Goal: Task Accomplishment & Management: Manage account settings

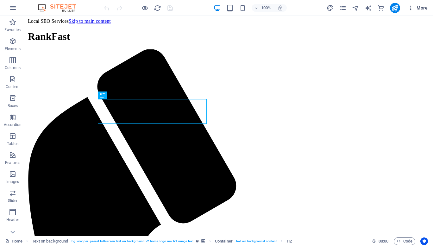
click at [420, 11] on button "More" at bounding box center [417, 8] width 25 height 10
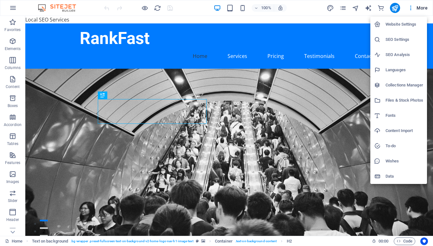
click at [400, 29] on li "Website Settings" at bounding box center [398, 24] width 57 height 15
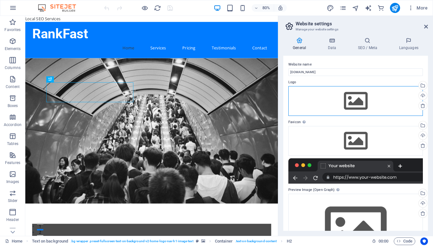
click at [364, 104] on div "Drag files here, click to choose files or select files from Files or our free s…" at bounding box center [355, 101] width 134 height 30
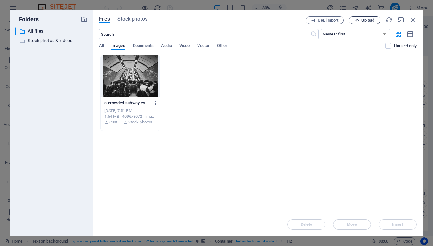
click at [360, 21] on span "Upload" at bounding box center [364, 20] width 26 height 4
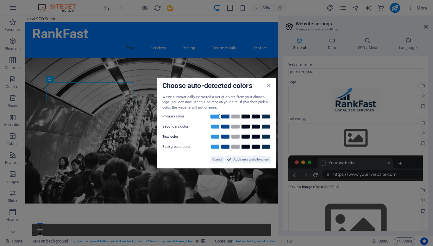
click at [212, 117] on link at bounding box center [214, 116] width 9 height 5
click at [215, 159] on span "Cancel" at bounding box center [216, 160] width 9 height 8
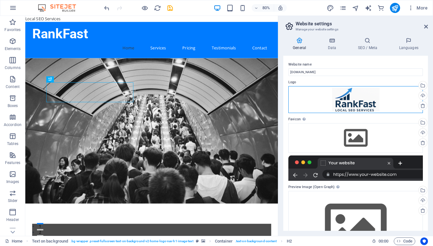
click at [343, 103] on div "Drag files here, click to choose files or select files from Files or our free s…" at bounding box center [355, 99] width 134 height 27
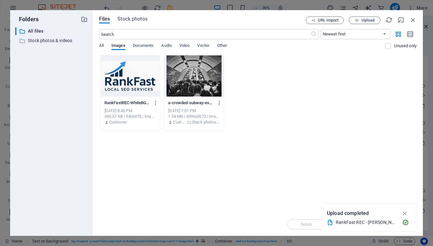
click at [133, 82] on div at bounding box center [130, 75] width 59 height 41
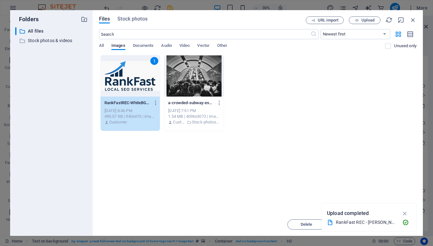
click at [124, 77] on div "1" at bounding box center [130, 75] width 59 height 41
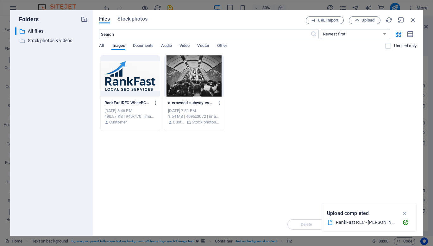
click at [124, 77] on div at bounding box center [130, 75] width 59 height 41
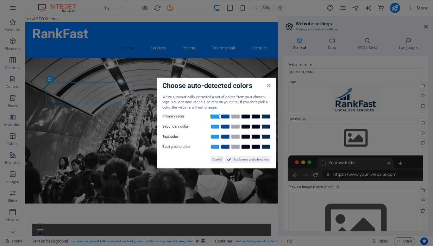
click at [215, 115] on link at bounding box center [214, 116] width 9 height 5
click at [220, 158] on span "Cancel" at bounding box center [216, 160] width 9 height 8
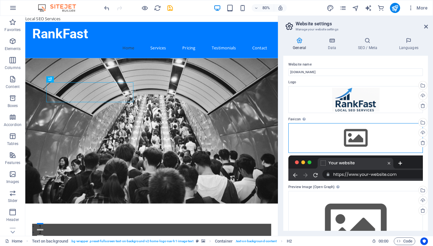
click at [355, 137] on div "Drag files here, click to choose files or select files from Files or our free s…" at bounding box center [355, 138] width 134 height 30
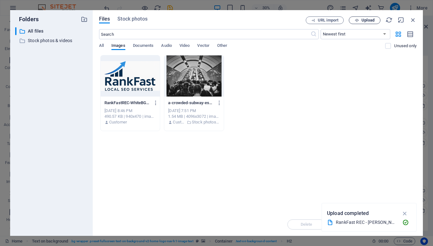
click at [368, 22] on span "Upload" at bounding box center [367, 20] width 13 height 4
click at [367, 19] on span "Upload" at bounding box center [367, 20] width 13 height 4
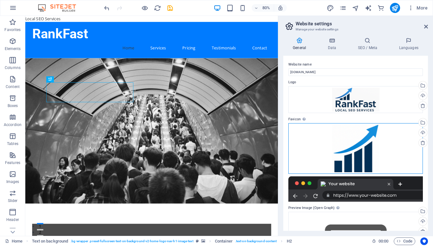
click at [361, 144] on div "Drag files here, click to choose files or select files from Files or our free s…" at bounding box center [355, 148] width 134 height 51
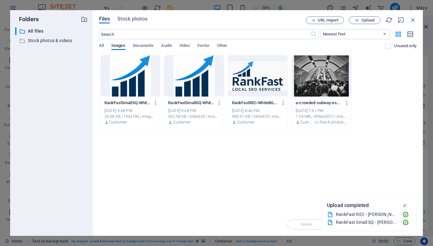
click at [193, 69] on div at bounding box center [193, 75] width 59 height 41
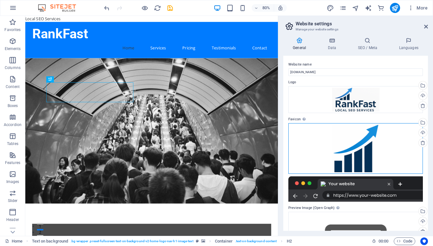
click at [356, 151] on div "Drag files here, click to choose files or select files from Files or our free s…" at bounding box center [355, 148] width 134 height 51
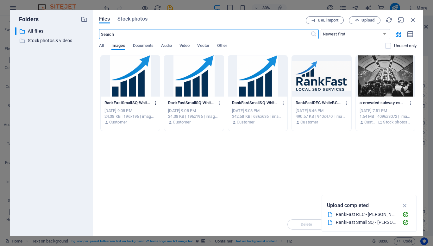
click at [155, 103] on icon "button" at bounding box center [156, 103] width 6 height 6
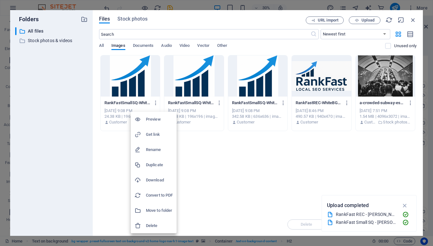
click at [156, 226] on h6 "Delete" at bounding box center [159, 226] width 27 height 8
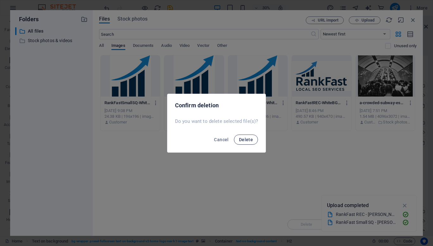
click at [249, 136] on button "Delete" at bounding box center [246, 139] width 24 height 10
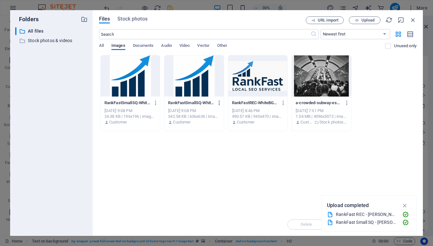
click at [221, 103] on icon "button" at bounding box center [219, 103] width 6 height 6
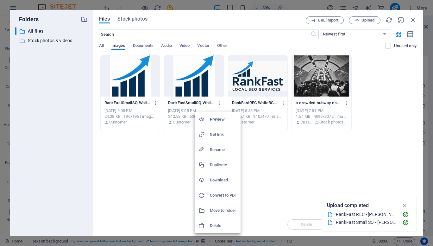
click at [411, 20] on div at bounding box center [216, 123] width 433 height 246
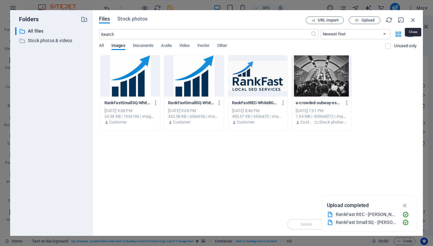
click at [411, 20] on icon "button" at bounding box center [412, 19] width 7 height 7
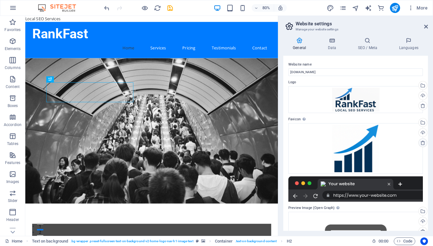
click at [422, 145] on icon at bounding box center [422, 142] width 5 height 5
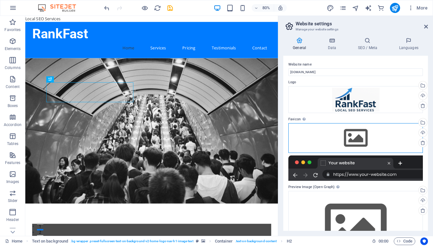
click at [354, 140] on div "Drag files here, click to choose files or select files from Files or our free s…" at bounding box center [355, 138] width 134 height 30
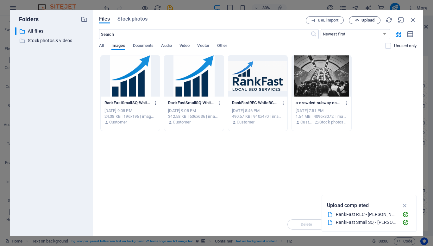
click at [374, 19] on span "Upload" at bounding box center [364, 20] width 26 height 4
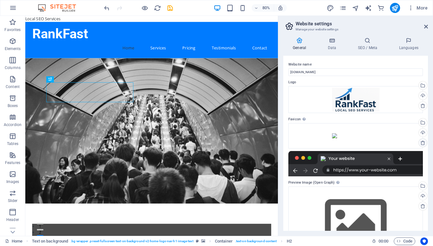
click at [423, 141] on icon at bounding box center [422, 142] width 5 height 5
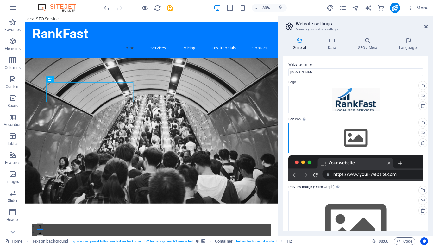
click at [370, 145] on div "Drag files here, click to choose files or select files from Files or our free s…" at bounding box center [355, 138] width 134 height 30
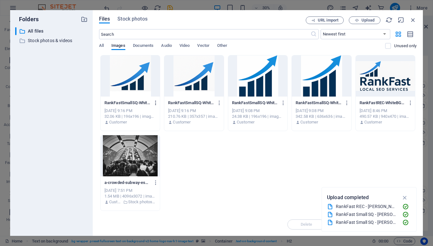
click at [157, 106] on button "button" at bounding box center [154, 103] width 9 height 10
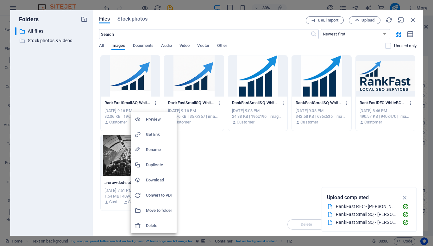
click at [146, 226] on h6 "Delete" at bounding box center [159, 226] width 27 height 8
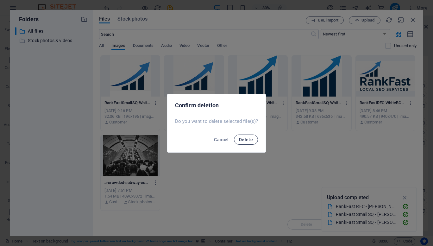
click at [244, 138] on span "Delete" at bounding box center [246, 139] width 14 height 5
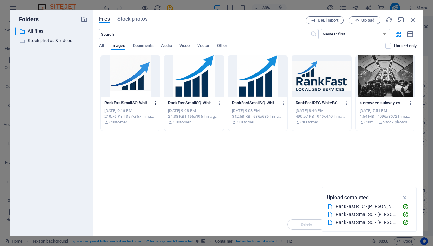
click at [154, 103] on icon "button" at bounding box center [156, 103] width 6 height 6
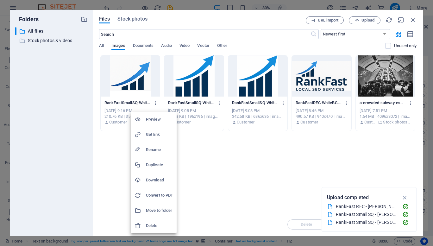
click at [154, 227] on h6 "Delete" at bounding box center [159, 226] width 27 height 8
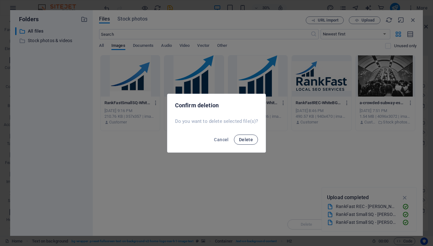
click at [245, 142] on button "Delete" at bounding box center [246, 139] width 24 height 10
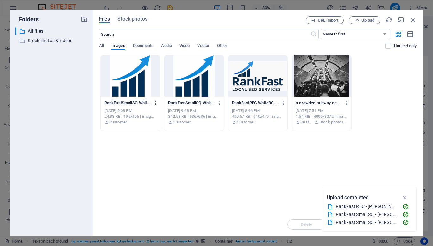
click at [156, 103] on icon "button" at bounding box center [156, 103] width 6 height 6
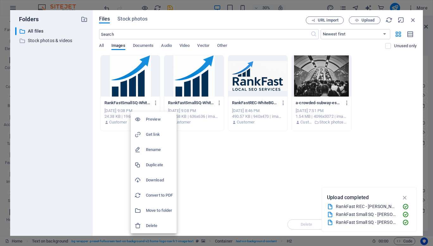
click at [152, 222] on h6 "Delete" at bounding box center [159, 226] width 27 height 8
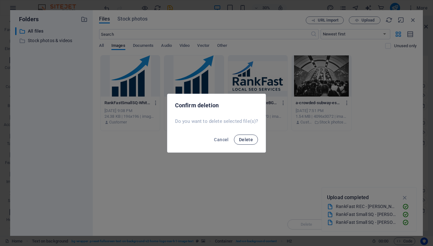
click at [244, 138] on span "Delete" at bounding box center [246, 139] width 14 height 5
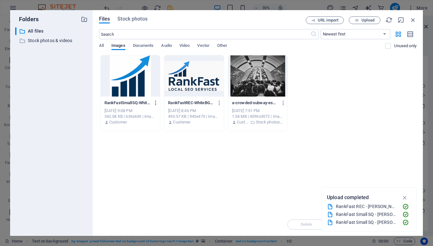
click at [155, 104] on icon "button" at bounding box center [156, 103] width 6 height 6
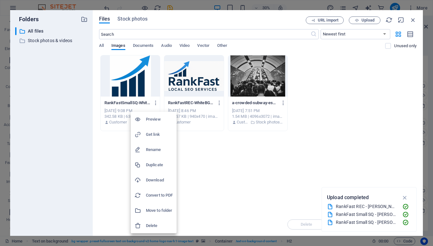
click at [155, 224] on h6 "Delete" at bounding box center [159, 226] width 27 height 8
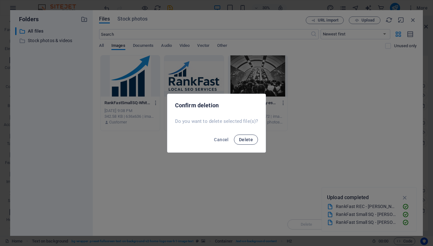
click at [247, 138] on span "Delete" at bounding box center [246, 139] width 14 height 5
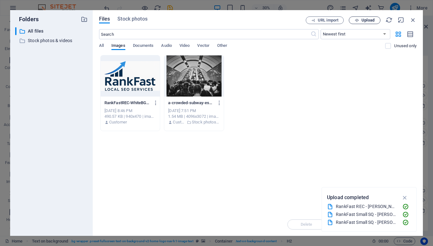
click at [371, 21] on span "Upload" at bounding box center [367, 20] width 13 height 4
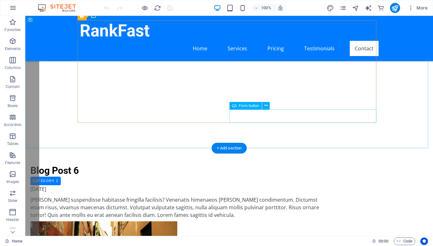
scroll to position [1825, 0]
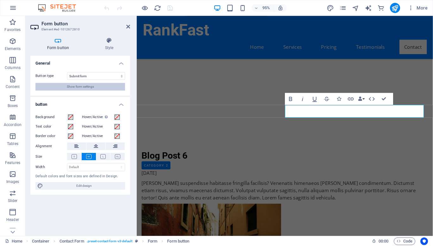
click at [92, 87] on span "Show form settings" at bounding box center [80, 87] width 27 height 8
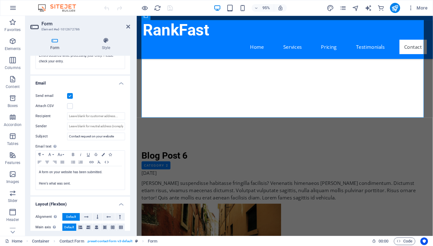
scroll to position [146, 0]
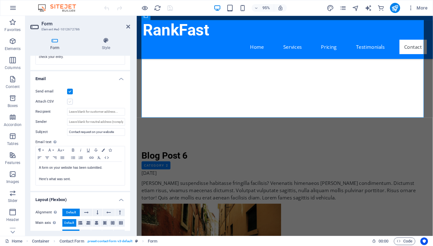
click at [71, 102] on label at bounding box center [70, 102] width 6 height 6
click at [0, 0] on input "Attach CSV" at bounding box center [0, 0] width 0 height 0
click at [71, 102] on label at bounding box center [70, 102] width 6 height 6
click at [0, 0] on input "Attach CSV" at bounding box center [0, 0] width 0 height 0
click at [71, 102] on label at bounding box center [70, 102] width 6 height 6
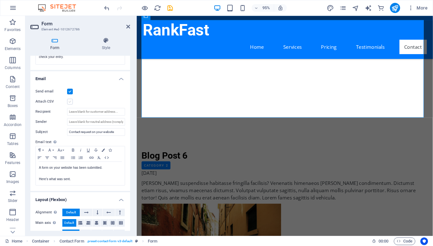
click at [0, 0] on input "Attach CSV" at bounding box center [0, 0] width 0 height 0
click at [84, 110] on input "Recipient" at bounding box center [96, 112] width 58 height 8
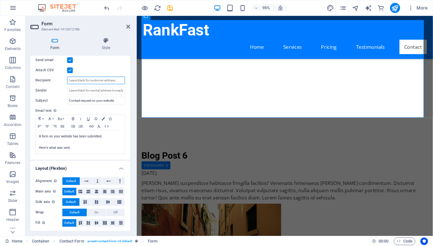
scroll to position [179, 0]
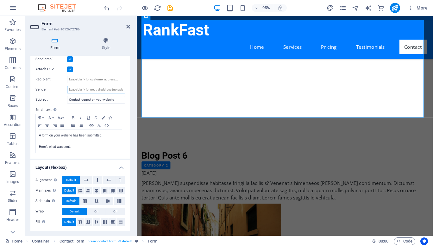
click at [85, 91] on input "Sender" at bounding box center [96, 90] width 58 height 8
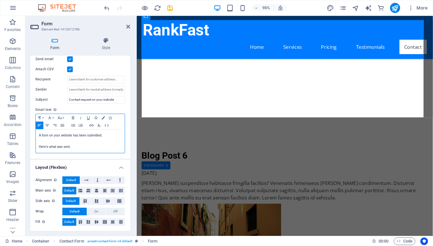
click at [73, 145] on p "Here's what was sent." at bounding box center [80, 147] width 83 height 6
